Goal: Task Accomplishment & Management: Complete application form

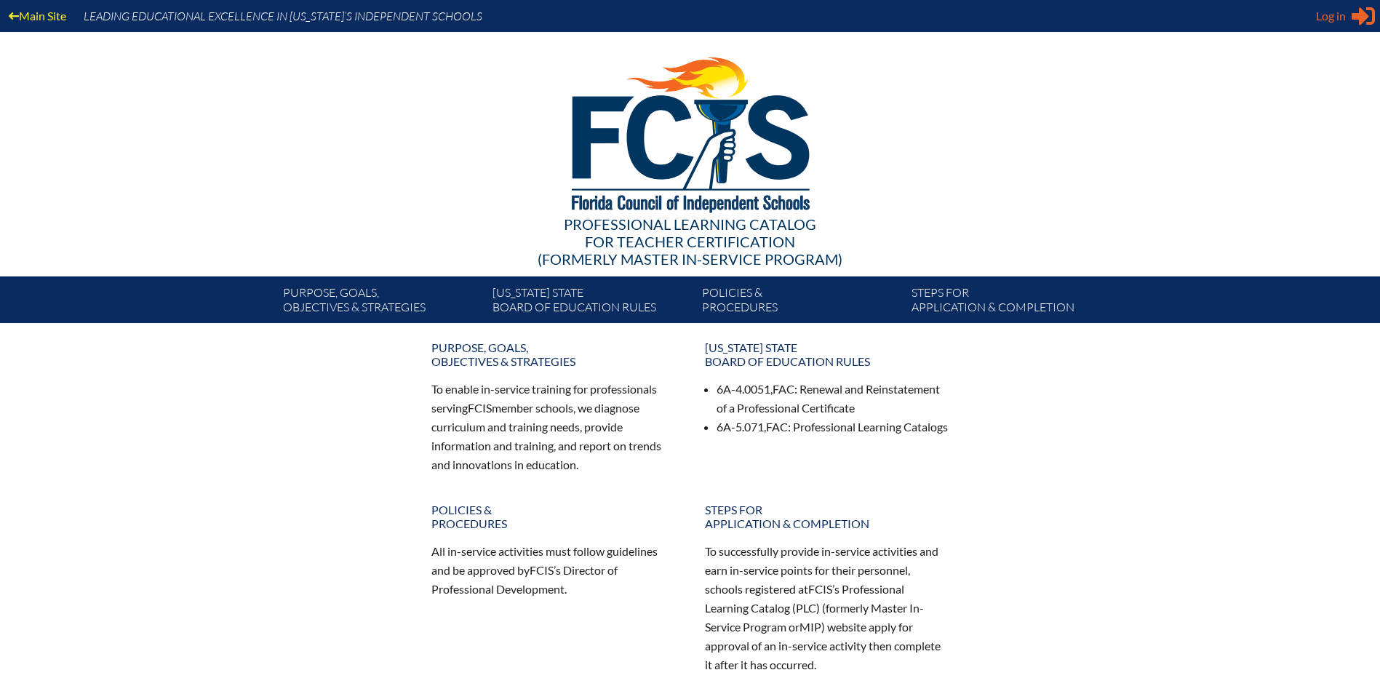
type input "[EMAIL_ADDRESS][DOMAIN_NAME]"
click at [1341, 14] on span "Log in" at bounding box center [1331, 15] width 30 height 17
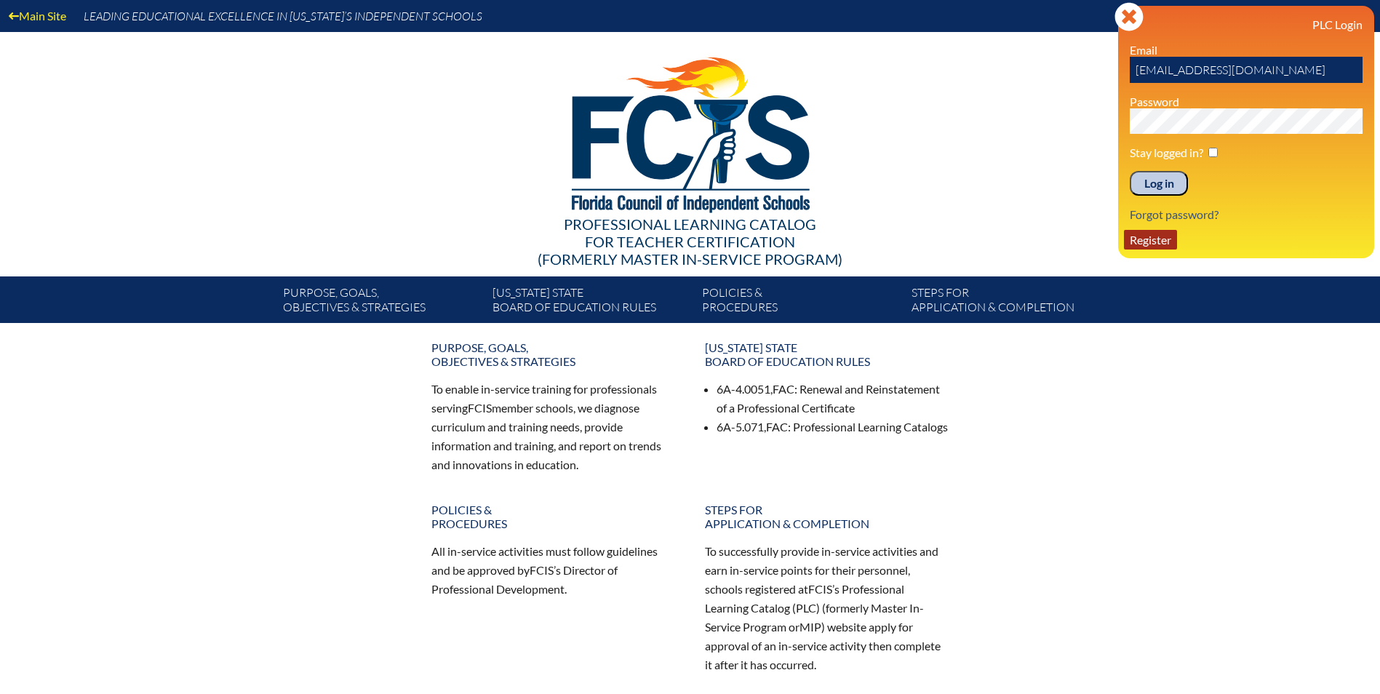
click at [1150, 236] on link "Register" at bounding box center [1150, 240] width 53 height 20
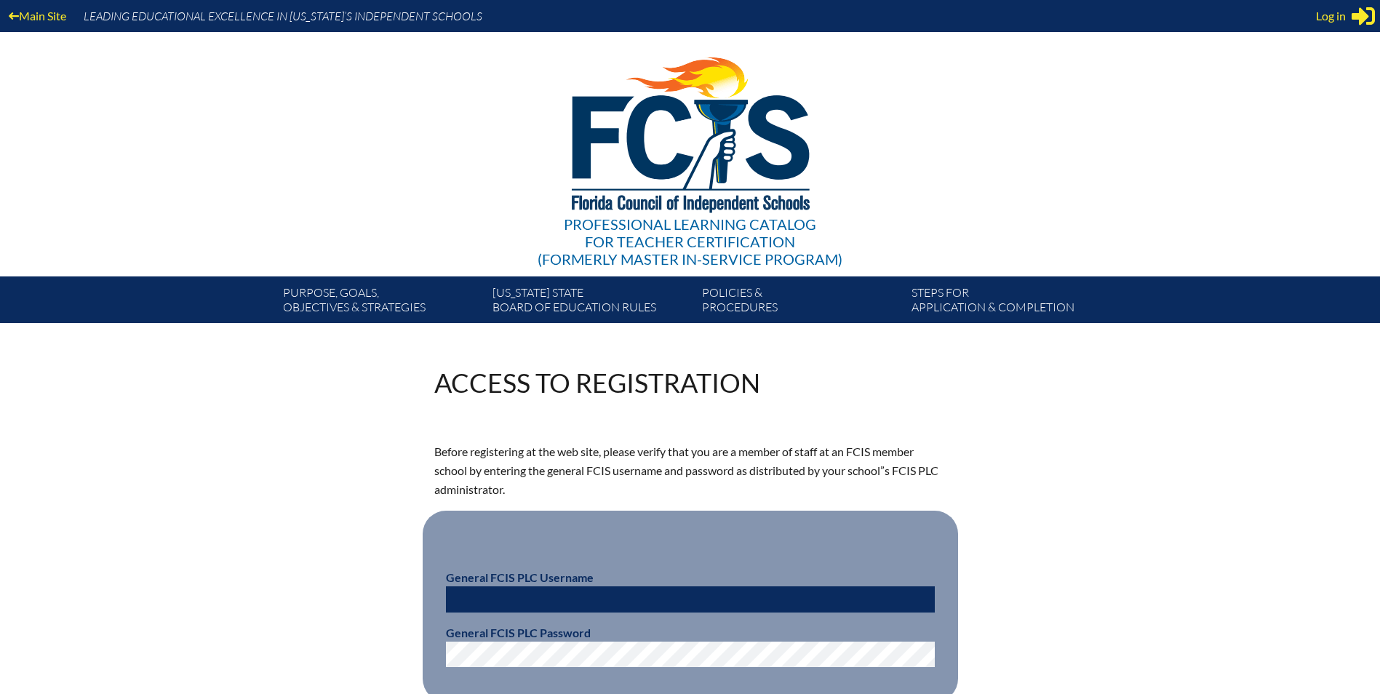
type input "[EMAIL_ADDRESS][DOMAIN_NAME]"
drag, startPoint x: 617, startPoint y: 602, endPoint x: 372, endPoint y: 571, distance: 247.0
click at [372, 571] on div "Access to Registration Before registering at the web site, please verify that y…" at bounding box center [691, 583] width 818 height 426
type input "fcismember"
click at [1156, 457] on div "Access to Registration Before registering at the web site, please verify that y…" at bounding box center [690, 583] width 1380 height 426
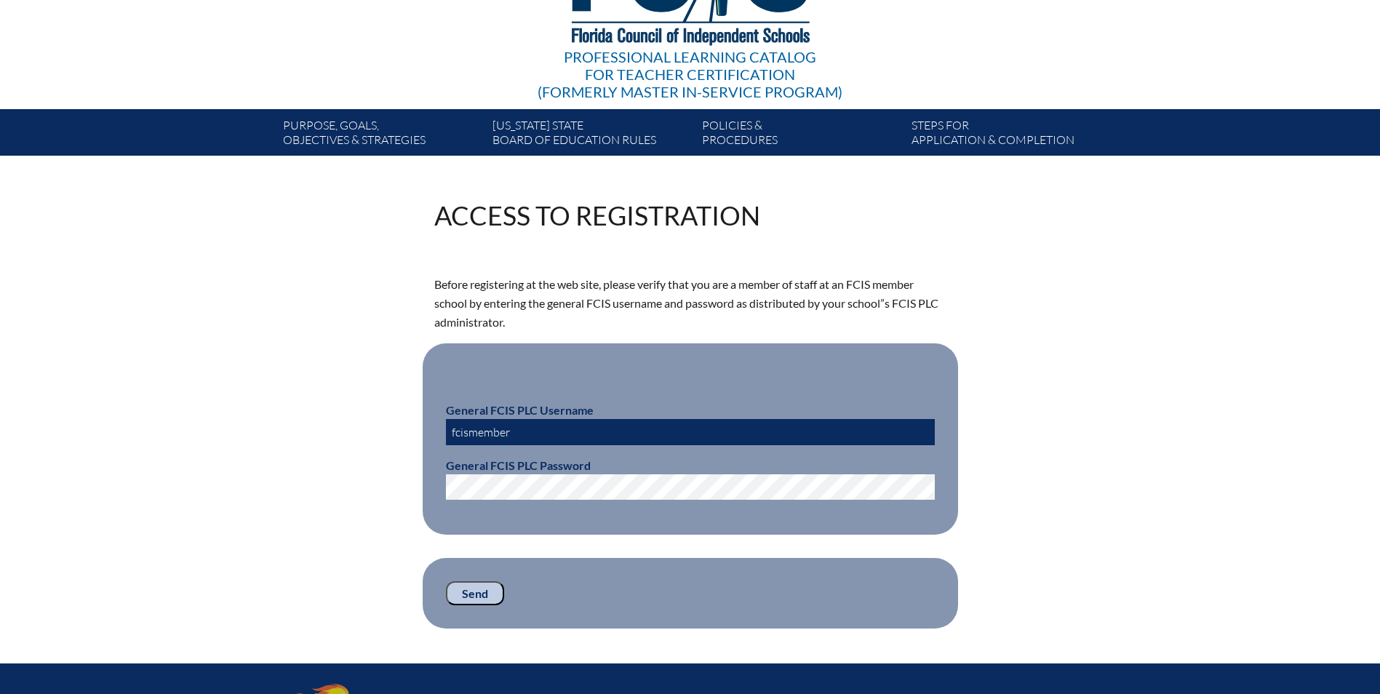
scroll to position [218, 0]
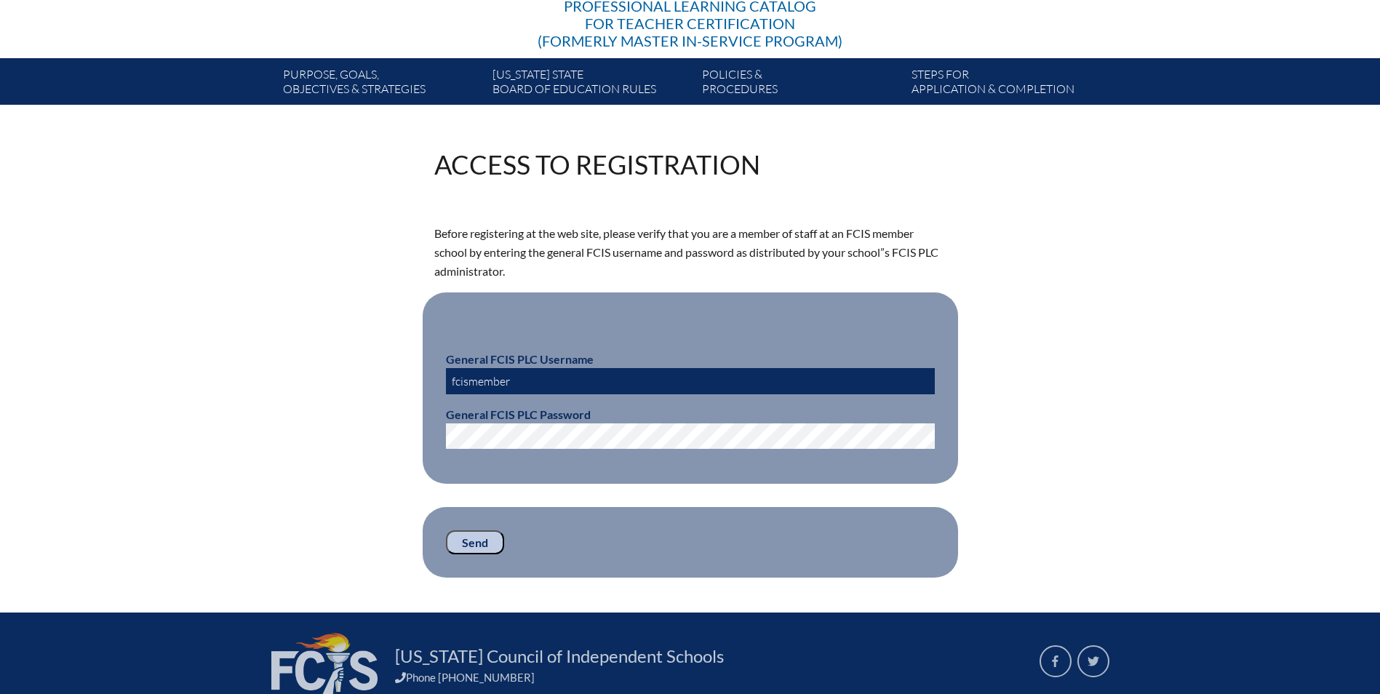
click at [485, 541] on input "Send" at bounding box center [475, 542] width 58 height 25
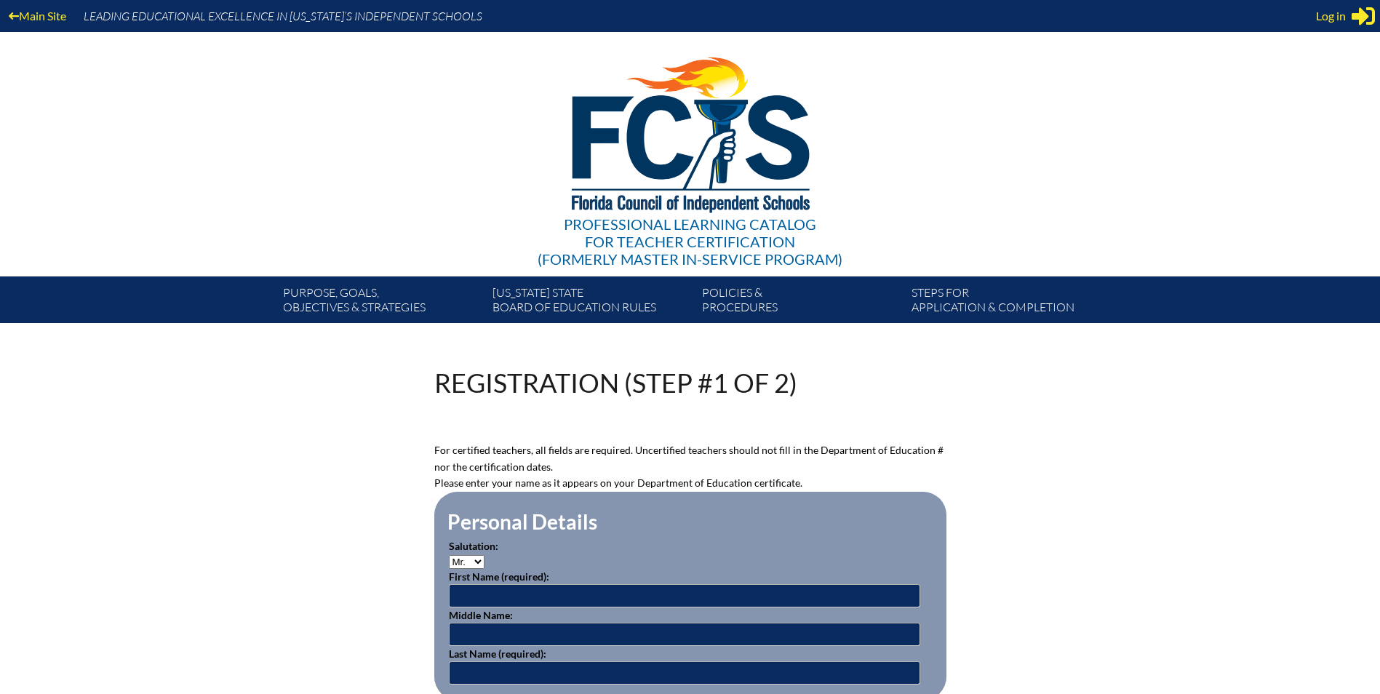
scroll to position [218, 0]
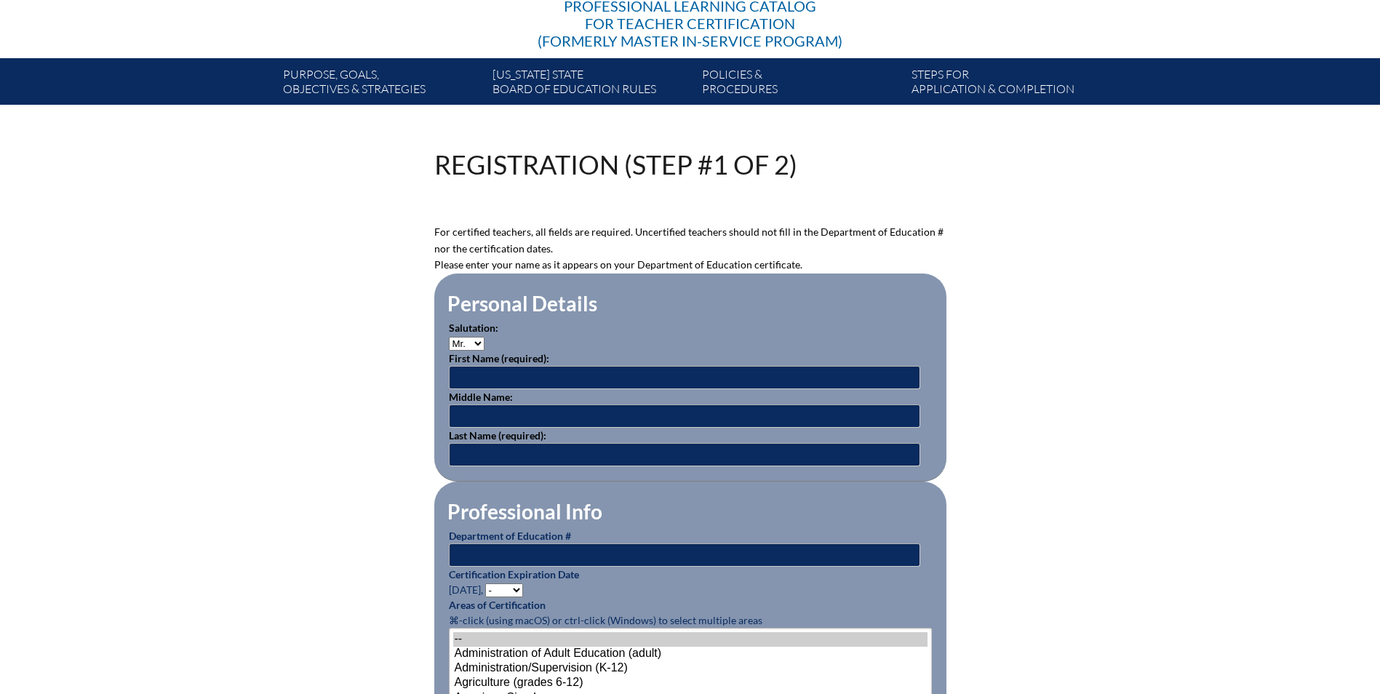
type input "[EMAIL_ADDRESS][DOMAIN_NAME]"
click at [516, 370] on input "text" at bounding box center [684, 377] width 471 height 23
type input "Kara"
type input "Omesol"
type input "[EMAIL_ADDRESS][DOMAIN_NAME]"
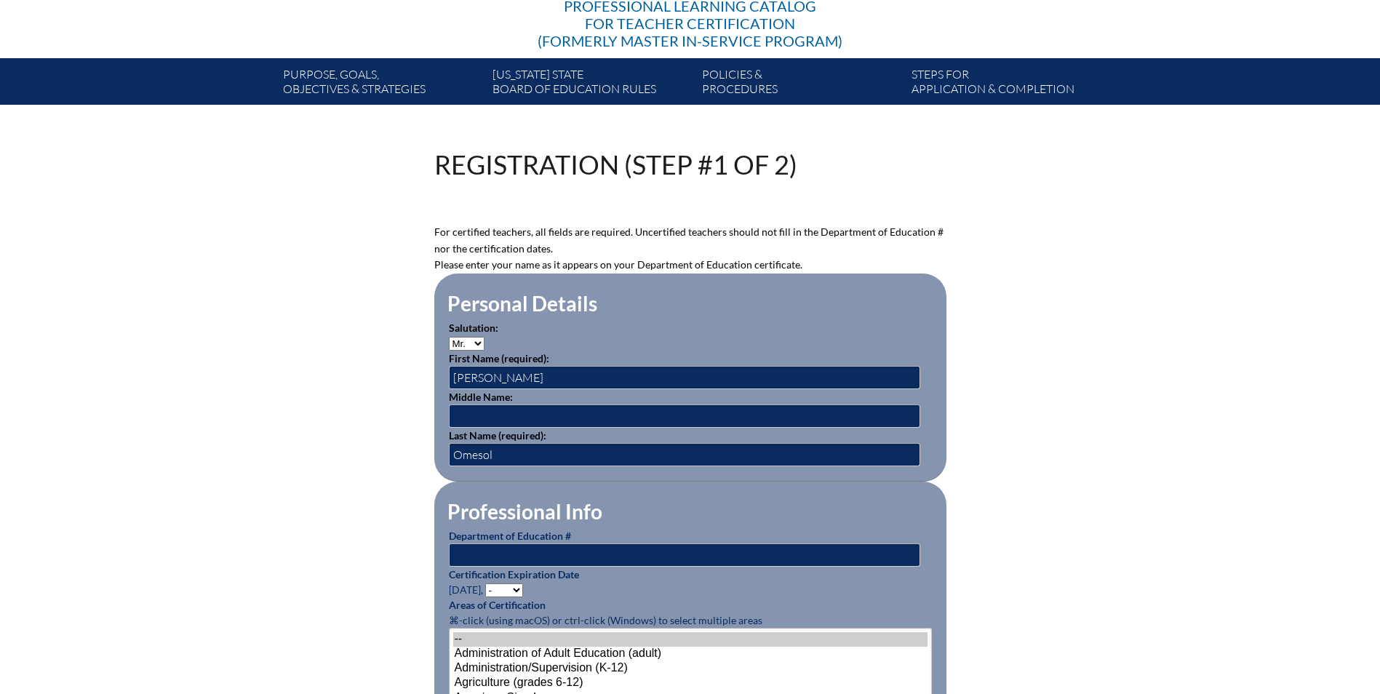
type input "9043091852"
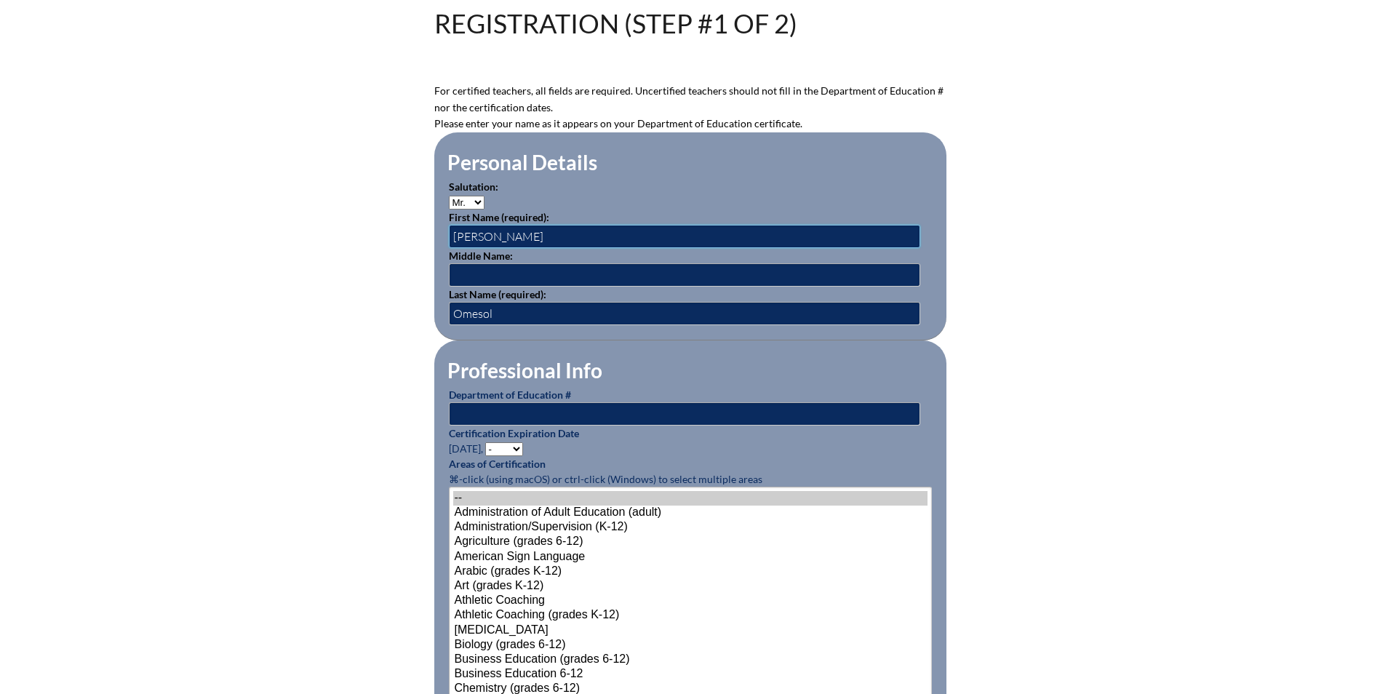
scroll to position [364, 0]
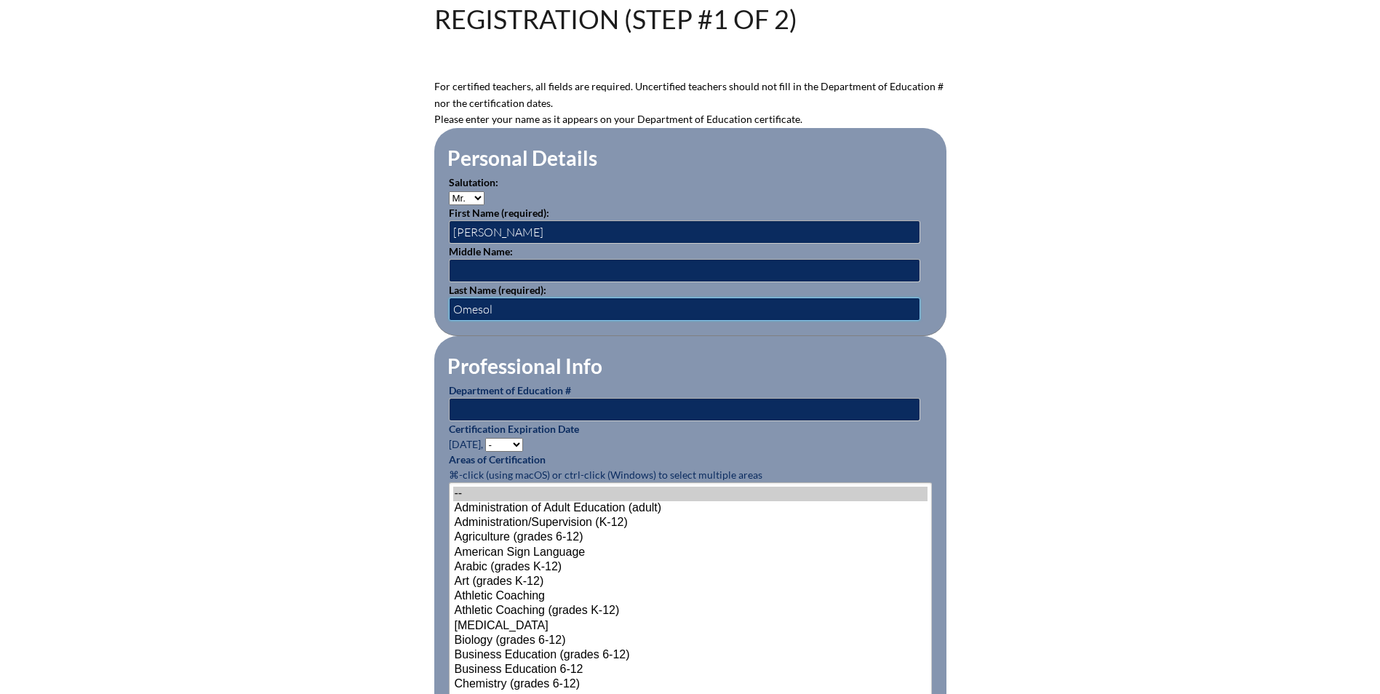
click at [506, 307] on input "Omesol" at bounding box center [684, 309] width 471 height 23
click at [463, 406] on input "text" at bounding box center [684, 409] width 471 height 23
paste input "1116032"
type input "1116032"
click at [518, 442] on select "- 2031 2030 2029 2028 2027 2026 2025 2024 2023 2022 2021 2020 2019 2018 2017 20…" at bounding box center [504, 445] width 38 height 14
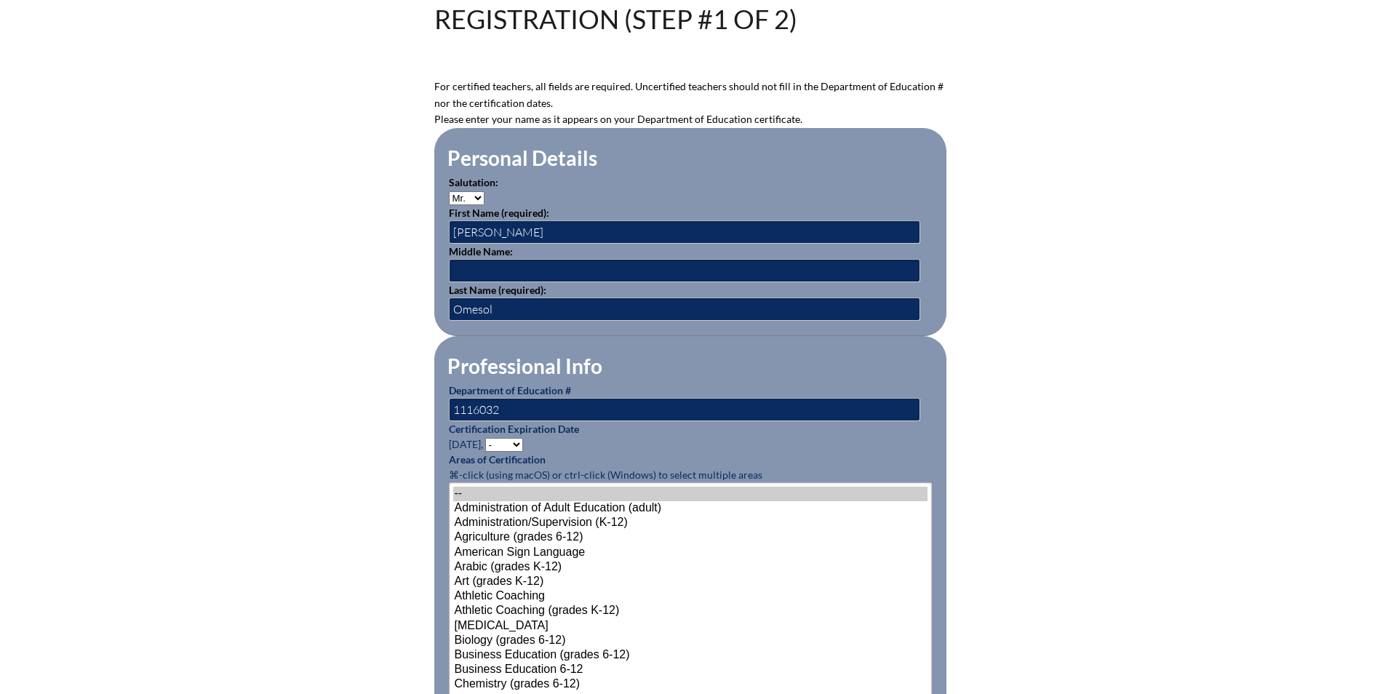
select select "2029"
click at [487, 438] on select "- 2031 2030 2029 2028 2027 2026 2025 2024 2023 2022 2021 2020 2019 2018 2017 20…" at bounding box center [504, 445] width 38 height 14
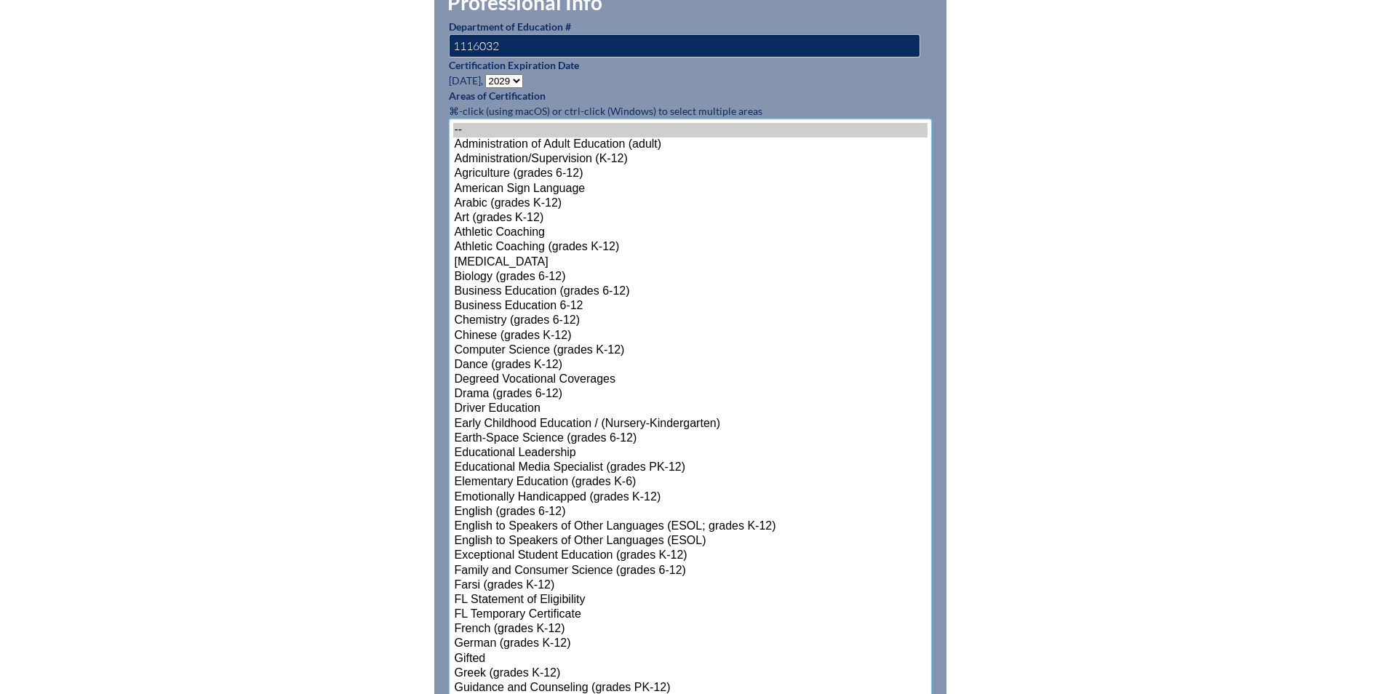
scroll to position [842, 0]
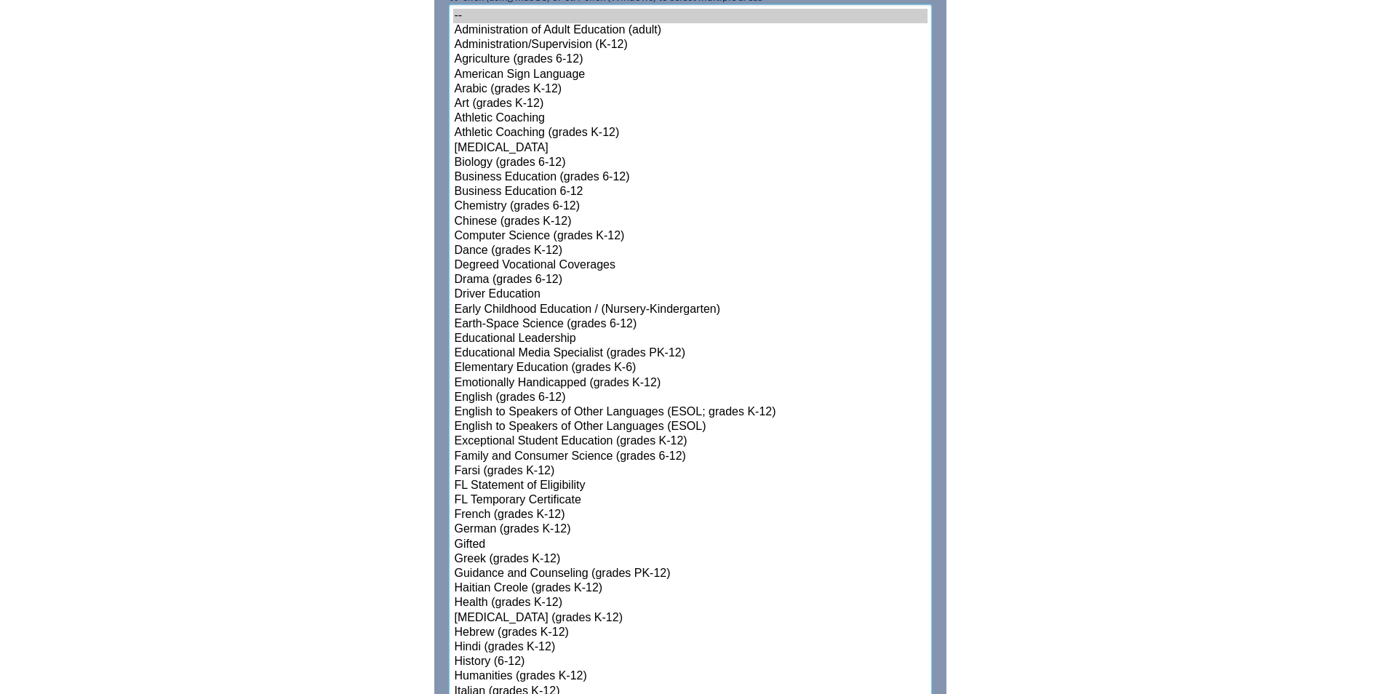
click at [537, 548] on select"]"] "-- Administration of Adult Education (adult) Administration/Supervision (K-12) …" at bounding box center [690, 618] width 483 height 1228
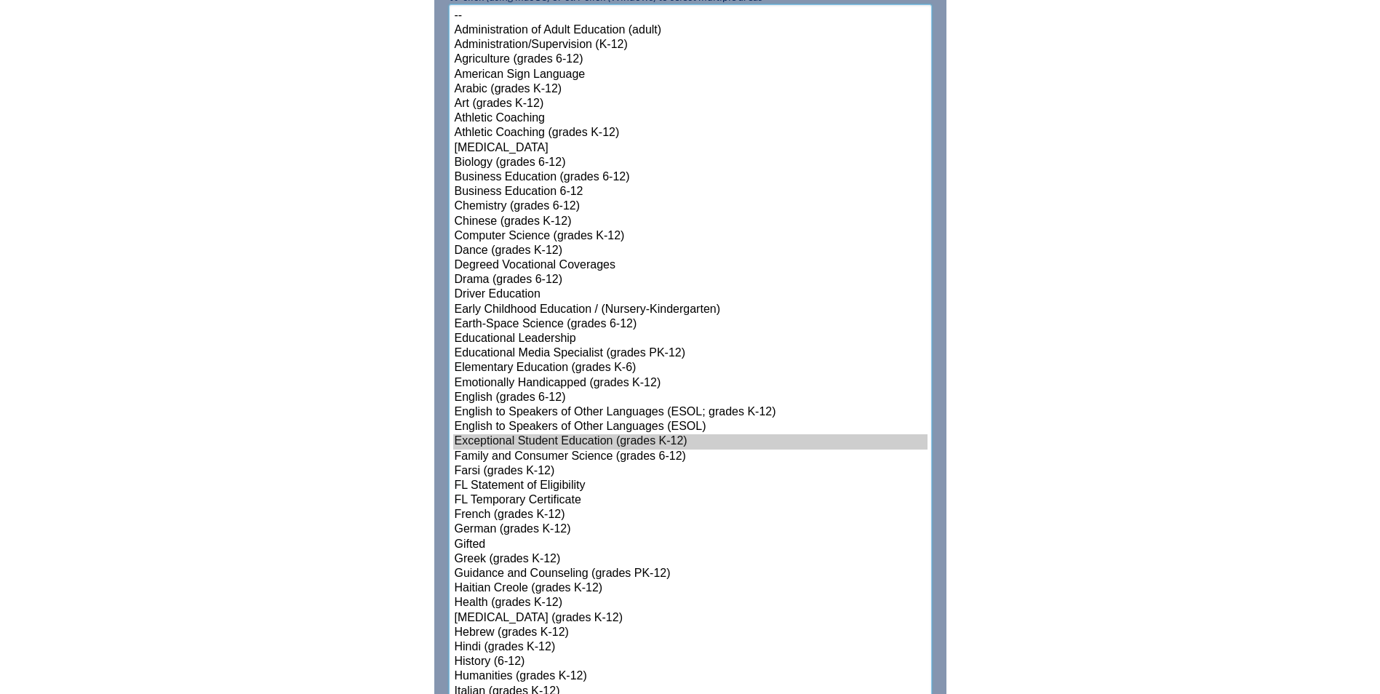
click at [516, 434] on option "Exceptional Student Education (grades K-12)" at bounding box center [690, 441] width 474 height 15
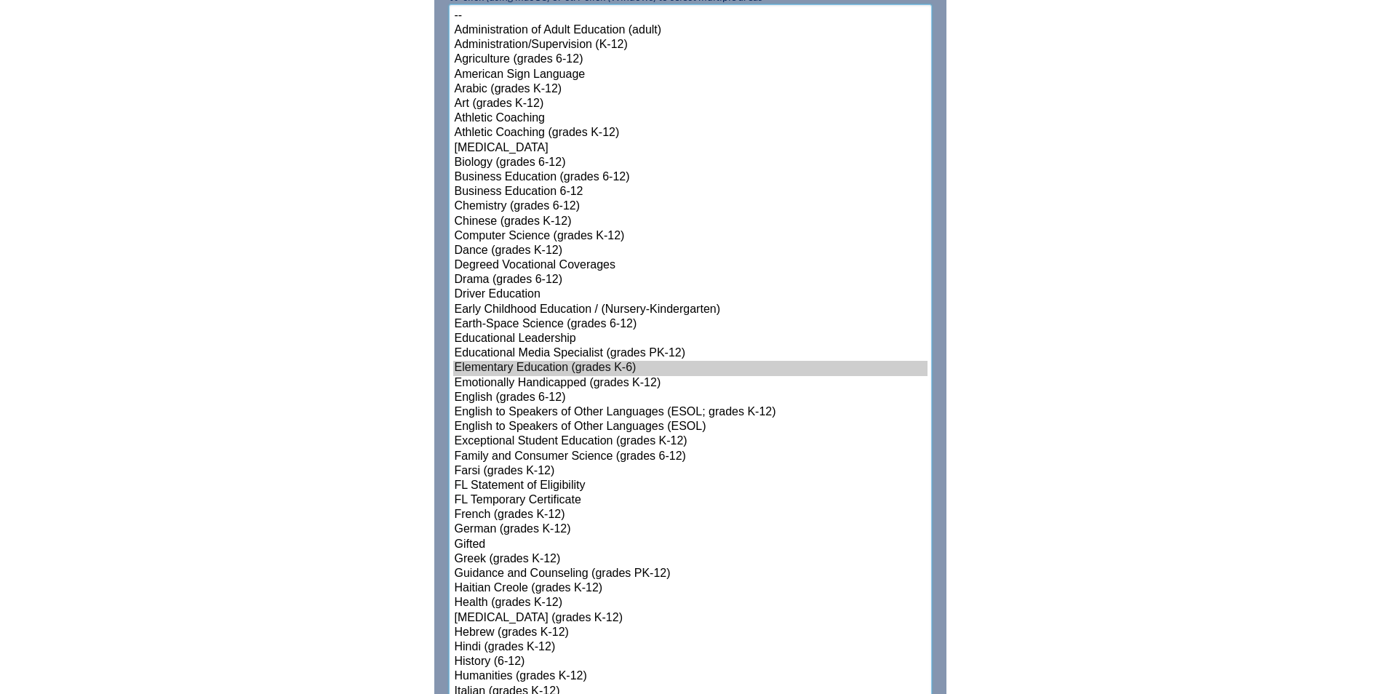
click at [562, 366] on option "Elementary Education (grades K-6)" at bounding box center [690, 368] width 474 height 15
click at [574, 407] on option "English to Speakers of Other Languages (ESOL; grades K-12)" at bounding box center [690, 412] width 474 height 15
click at [581, 420] on option "English to Speakers of Other Languages (ESOL)" at bounding box center [690, 427] width 474 height 15
click at [580, 406] on option "English to Speakers of Other Languages (ESOL; grades K-12)" at bounding box center [690, 412] width 474 height 15
click at [548, 361] on option "Elementary Education (grades K-6)" at bounding box center [690, 368] width 474 height 15
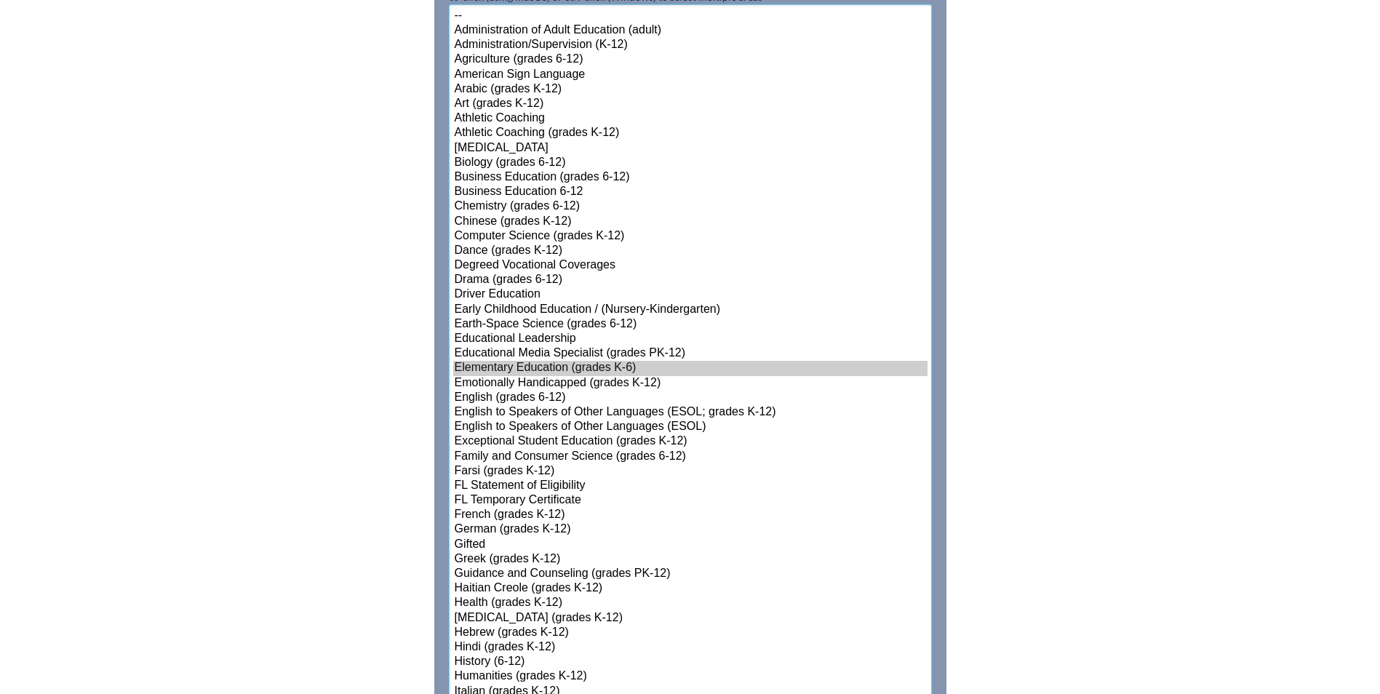
click at [548, 421] on option "English to Speakers of Other Languages (ESOL)" at bounding box center [690, 427] width 474 height 15
select select"]"] "15131"
click at [543, 435] on option "Exceptional Student Education (grades K-12)" at bounding box center [690, 441] width 474 height 15
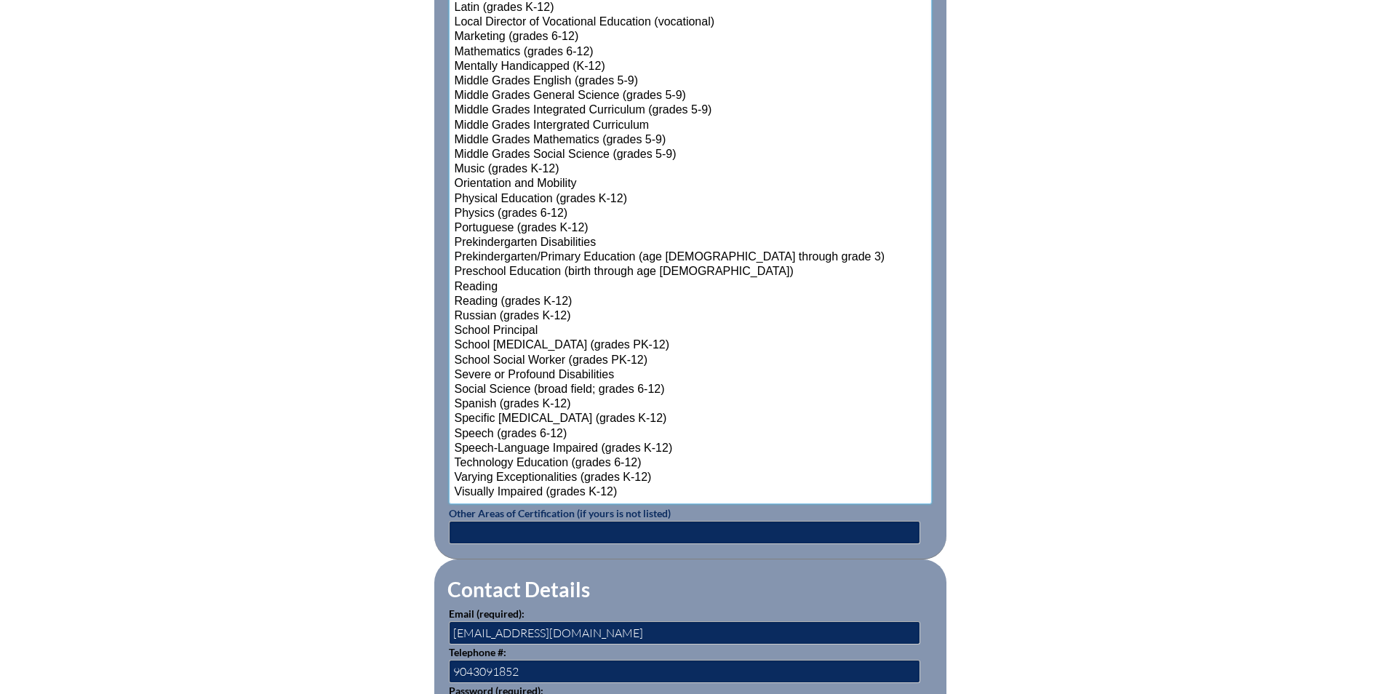
scroll to position [1933, 0]
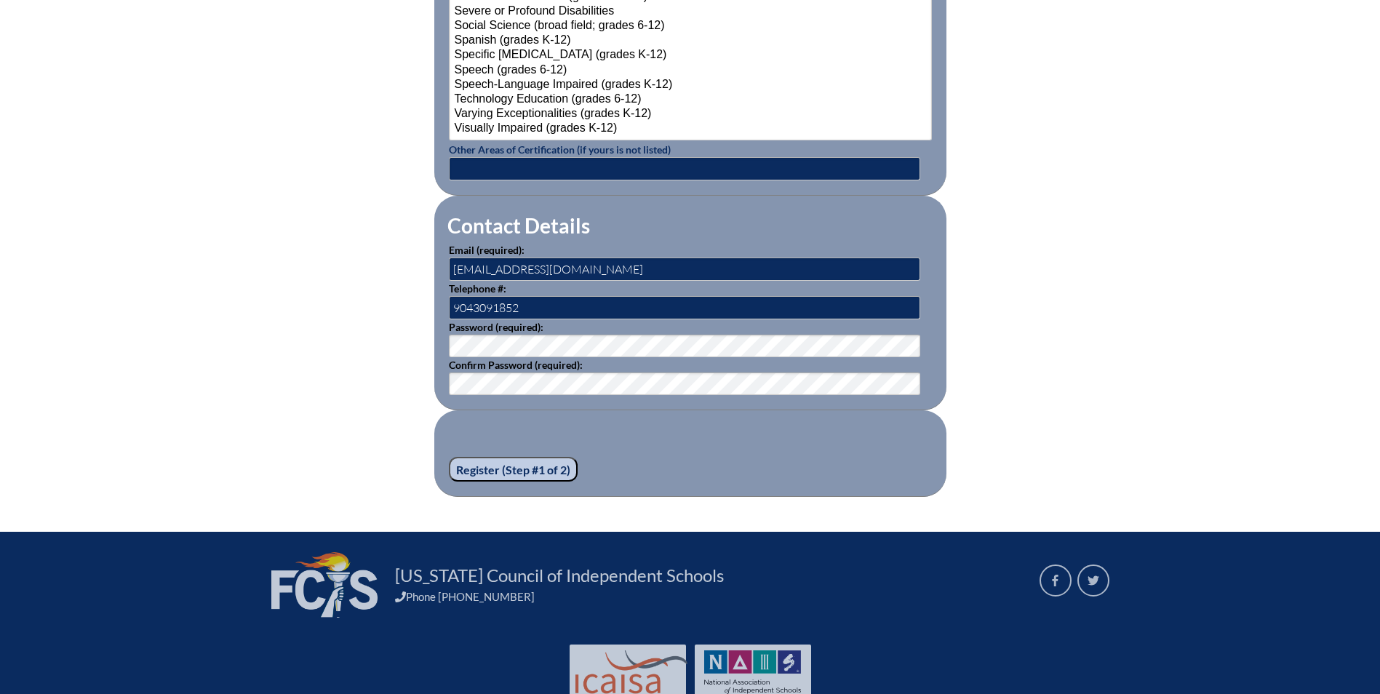
click at [463, 461] on input "Register (Step #1 of 2)" at bounding box center [513, 469] width 129 height 25
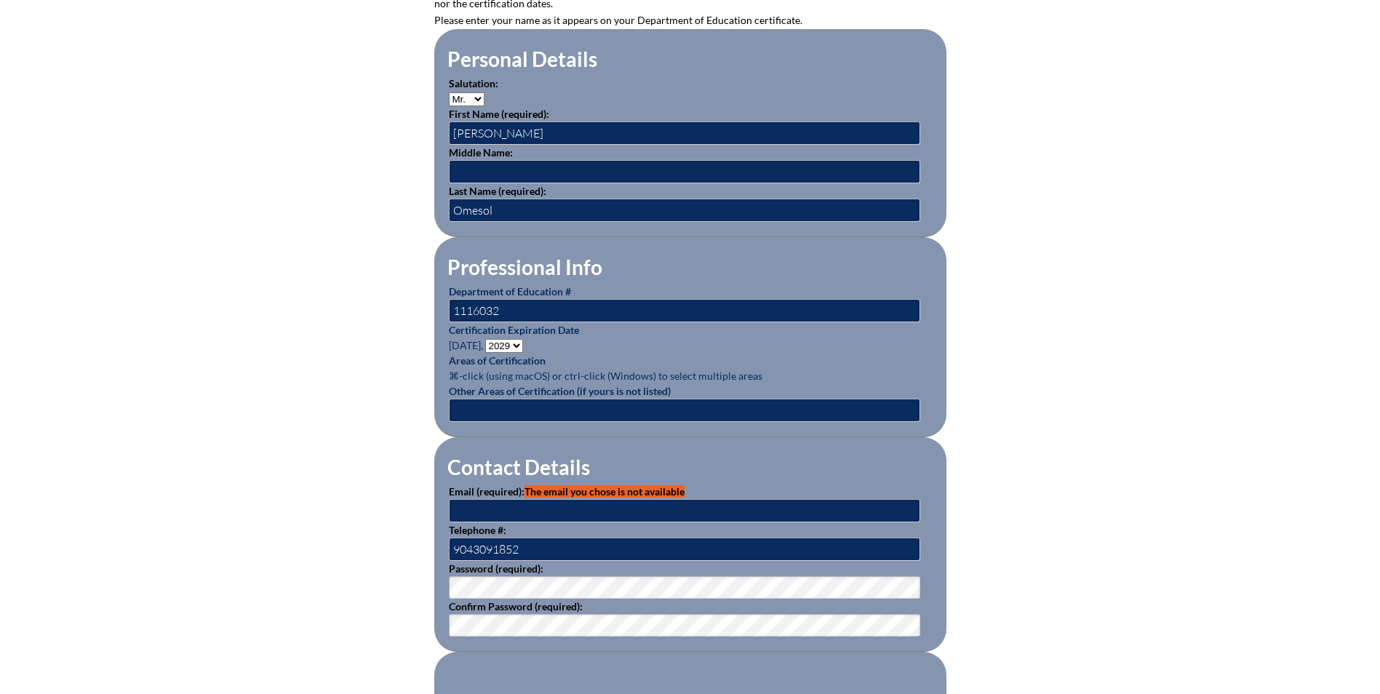
scroll to position [582, 0]
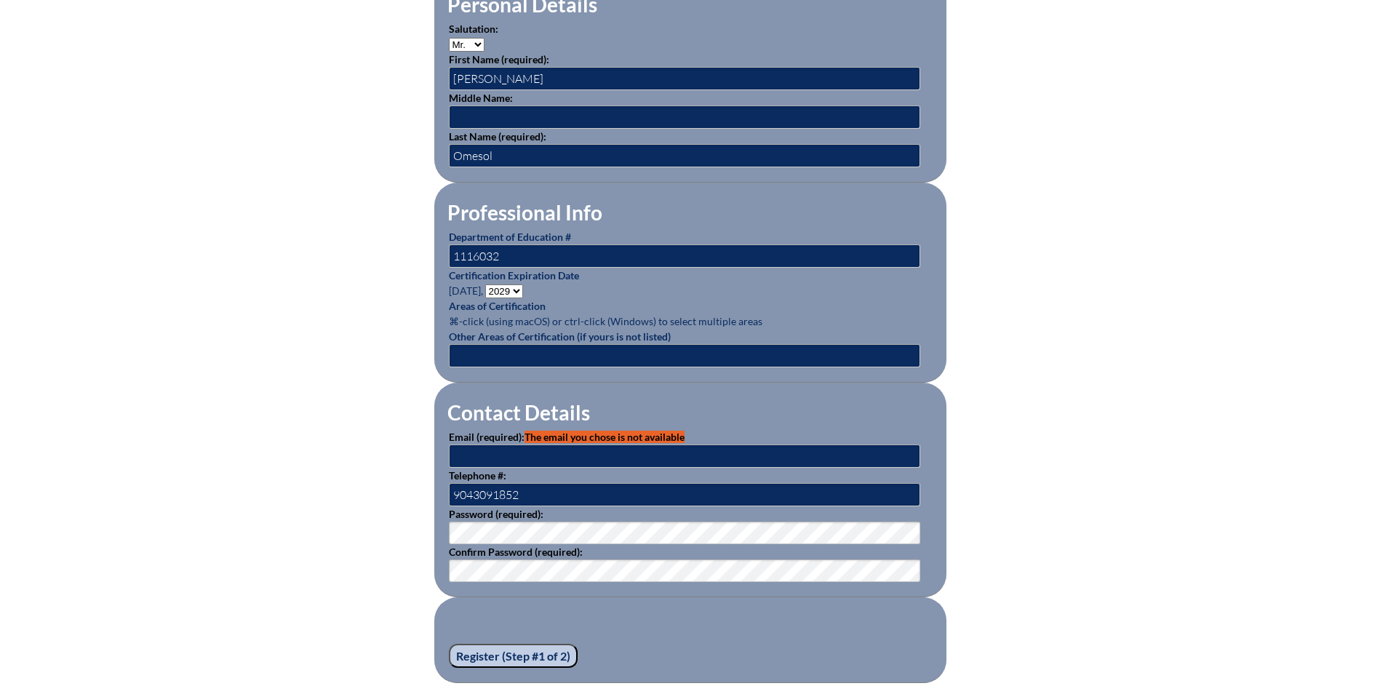
type input "[EMAIL_ADDRESS][DOMAIN_NAME]"
click at [527, 453] on input "text" at bounding box center [684, 455] width 471 height 23
type input "[EMAIL_ADDRESS][DOMAIN_NAME]"
drag, startPoint x: 509, startPoint y: 351, endPoint x: 522, endPoint y: 356, distance: 13.4
click at [510, 351] on input "text" at bounding box center [684, 355] width 471 height 23
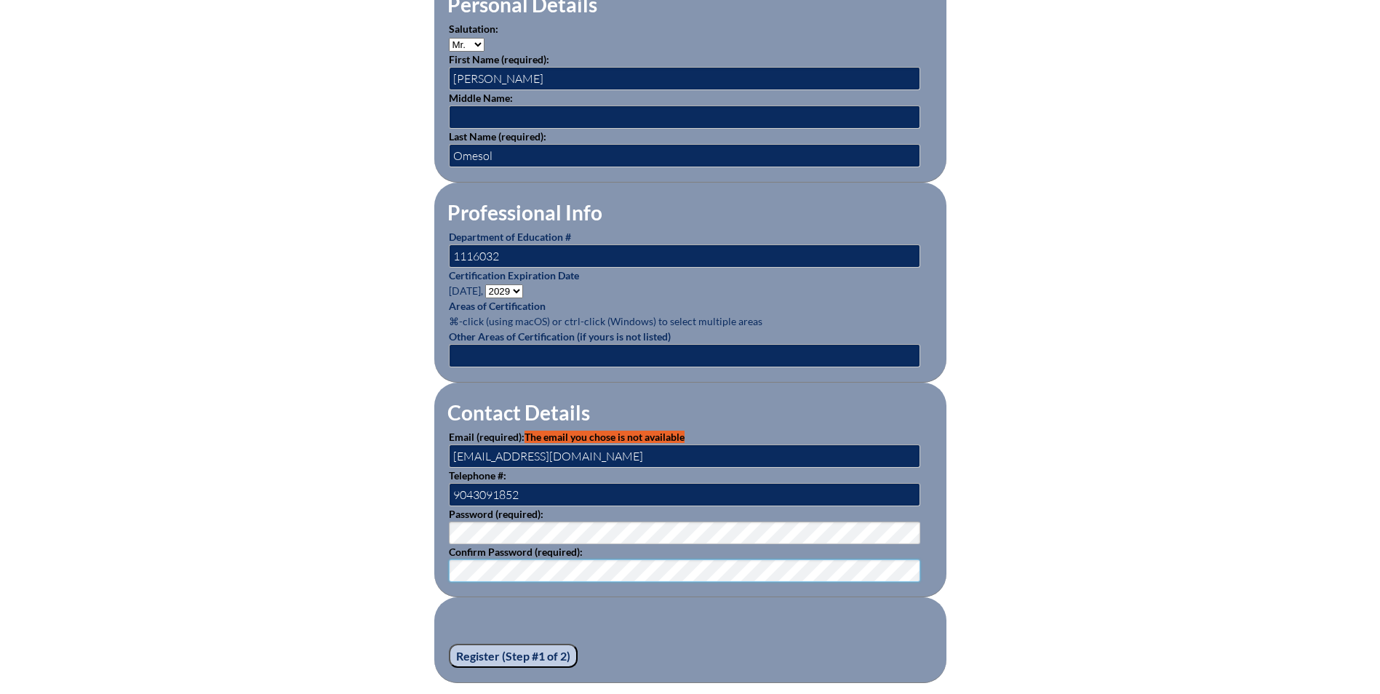
click at [449, 644] on input "Register (Step #1 of 2)" at bounding box center [513, 656] width 129 height 25
click at [371, 570] on div "Registration (Step #1 of 2) Please see errors below: email: The email you chose…" at bounding box center [691, 235] width 818 height 895
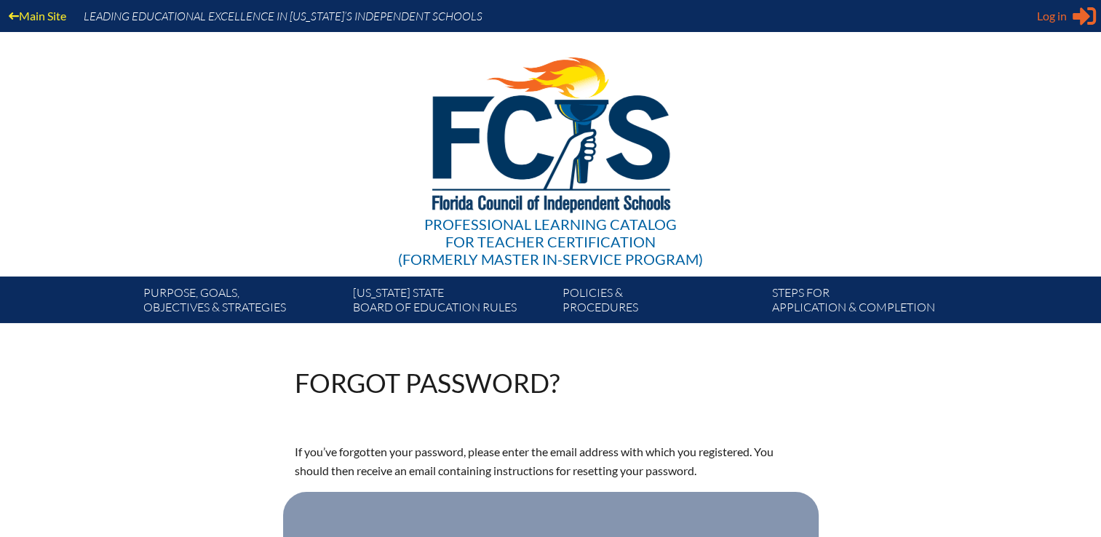
type input "[EMAIL_ADDRESS][DOMAIN_NAME]"
click at [1056, 23] on span "Log in" at bounding box center [1052, 15] width 30 height 17
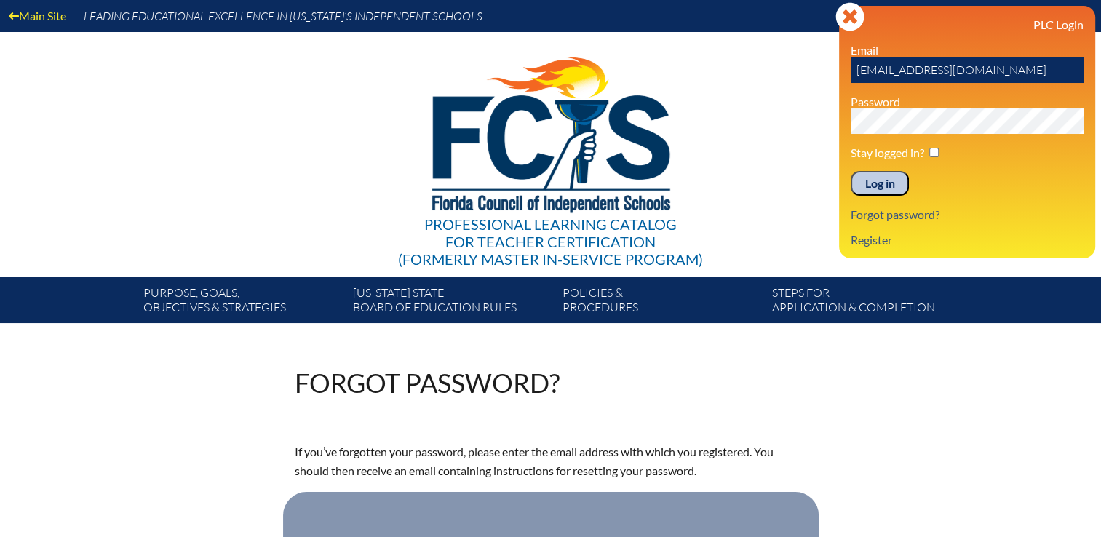
click at [872, 188] on input "Log in" at bounding box center [879, 183] width 58 height 25
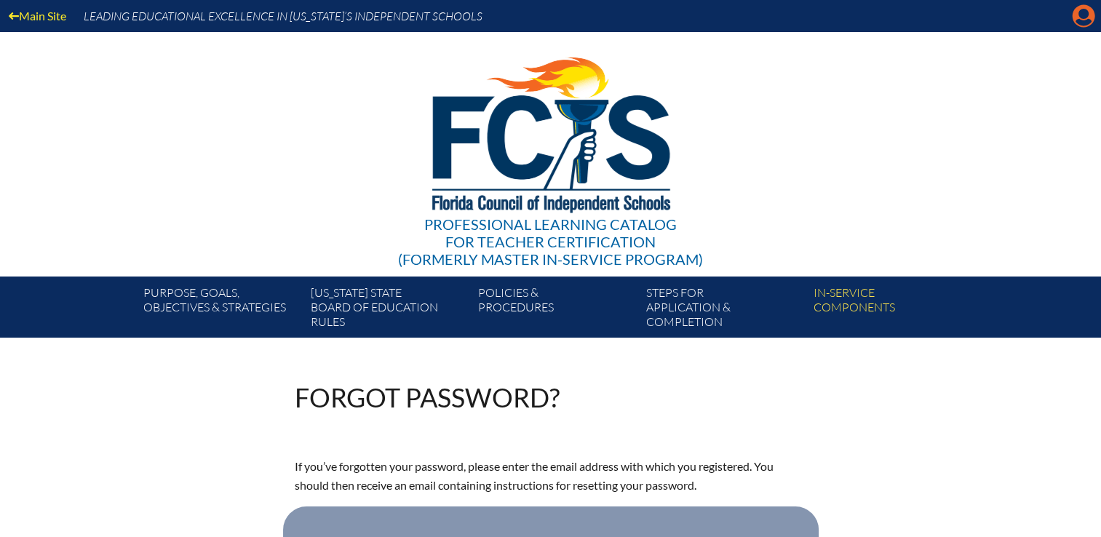
click at [1077, 20] on icon "Manage account" at bounding box center [1083, 15] width 23 height 23
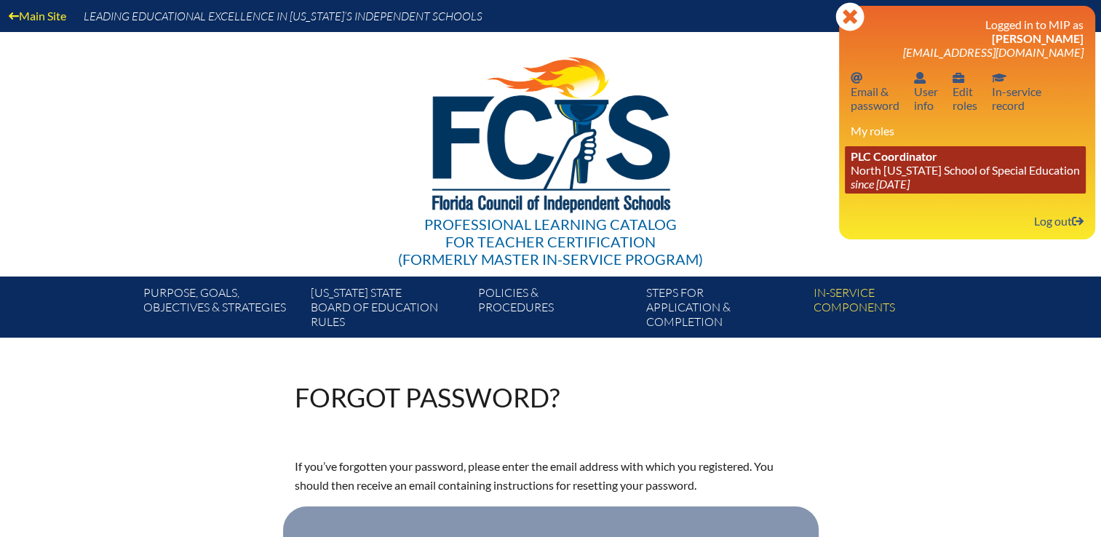
click at [893, 168] on link "PLC Coordinator North [US_STATE] School of Special Education since [DATE]" at bounding box center [965, 169] width 241 height 47
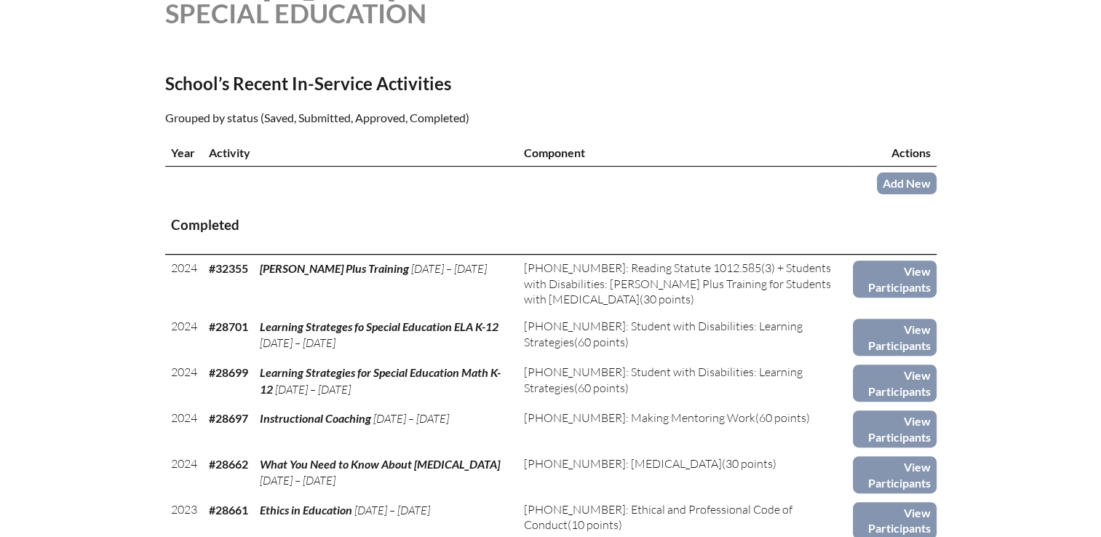
scroll to position [436, 0]
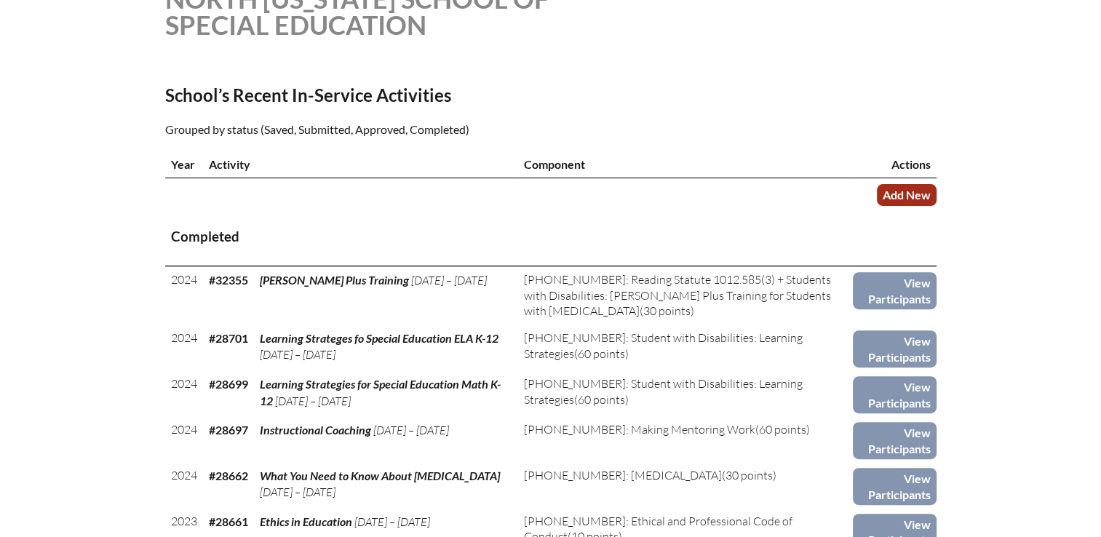
click at [914, 191] on link "Add New" at bounding box center [907, 194] width 60 height 21
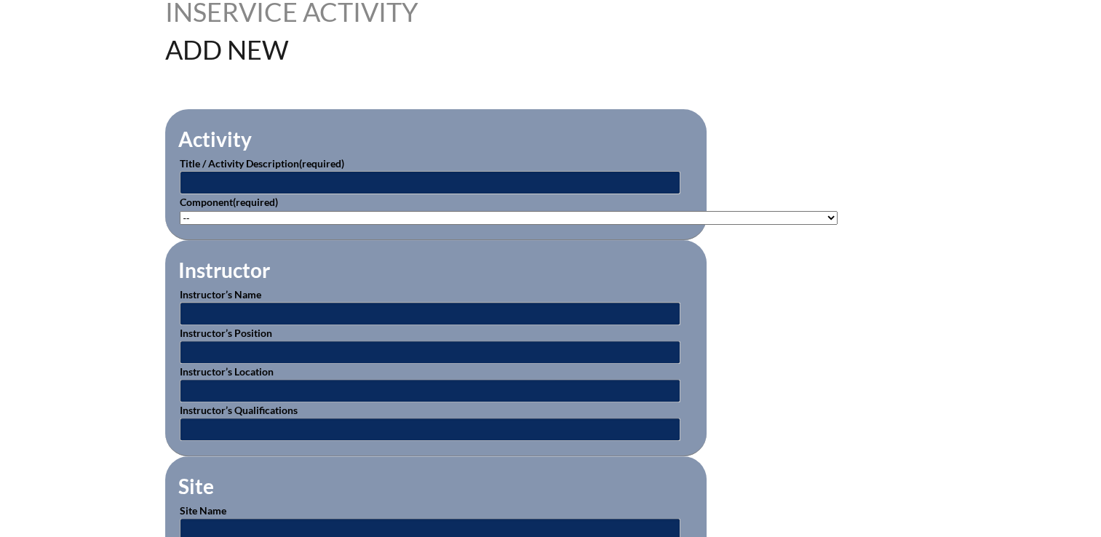
scroll to position [364, 0]
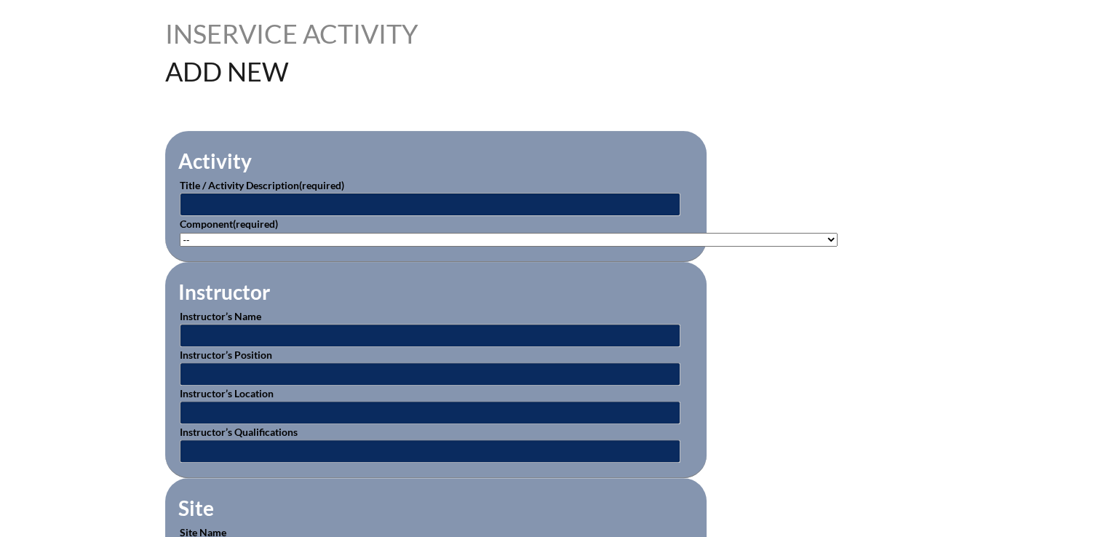
click at [778, 240] on select"]"] "-- 1-000-001: Appropriate Art Activities 1-000-002: Concept and Art Process for…" at bounding box center [509, 240] width 658 height 14
click at [414, 233] on select"]"] "-- 1-000-001: Appropriate Art Activities 1-000-002: Concept and Art Process for…" at bounding box center [509, 240] width 658 height 14
click at [416, 235] on select"]"] "-- 1-000-001: Appropriate Art Activities 1-000-002: Concept and Art Process for…" at bounding box center [509, 240] width 658 height 14
